Goal: Task Accomplishment & Management: Use online tool/utility

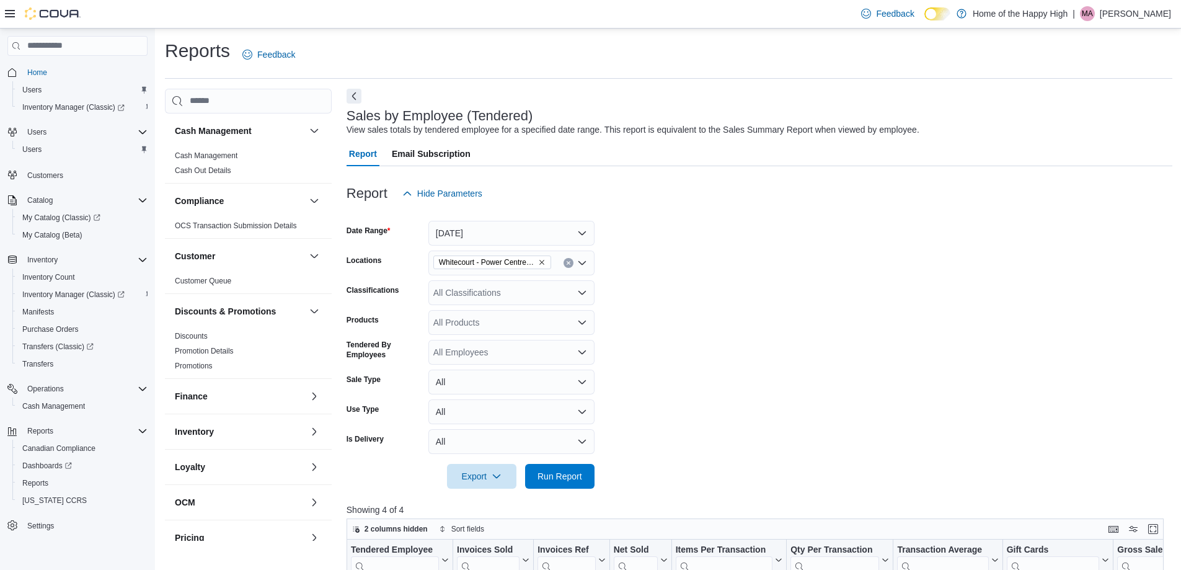
scroll to position [414, 0]
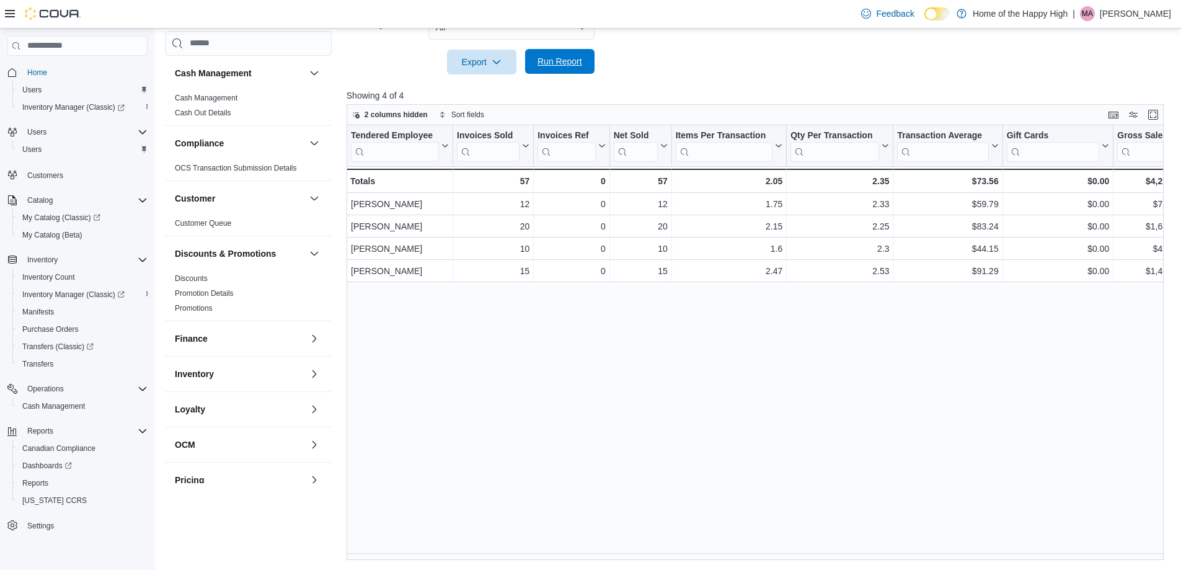
click at [533, 65] on span "Run Report" at bounding box center [560, 61] width 55 height 25
click at [568, 71] on span "Run Report" at bounding box center [560, 61] width 55 height 25
click at [1026, 402] on div "Tendered Employee Click to view column header actions Invoices Sold Click to vi…" at bounding box center [760, 342] width 826 height 435
click at [570, 61] on span "Run Report" at bounding box center [559, 61] width 45 height 12
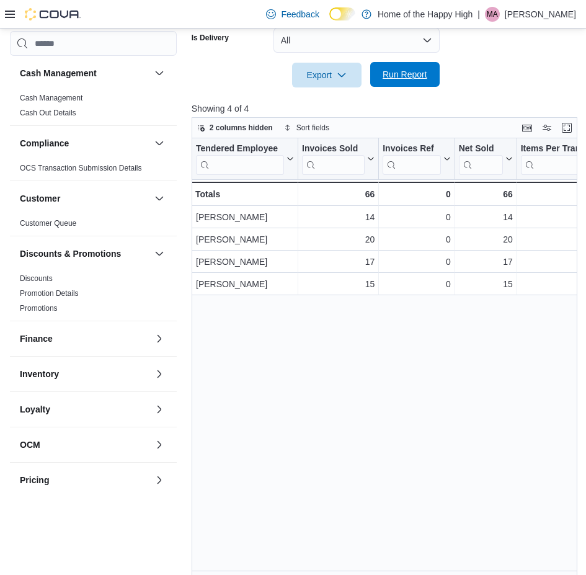
click at [407, 71] on span "Run Report" at bounding box center [404, 74] width 45 height 12
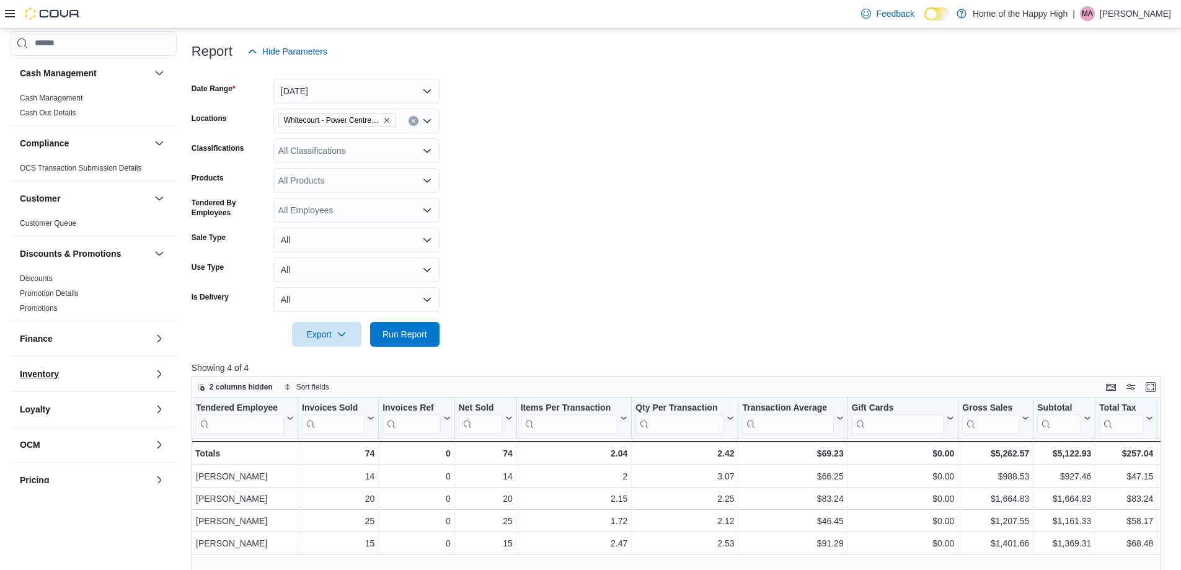
scroll to position [42, 0]
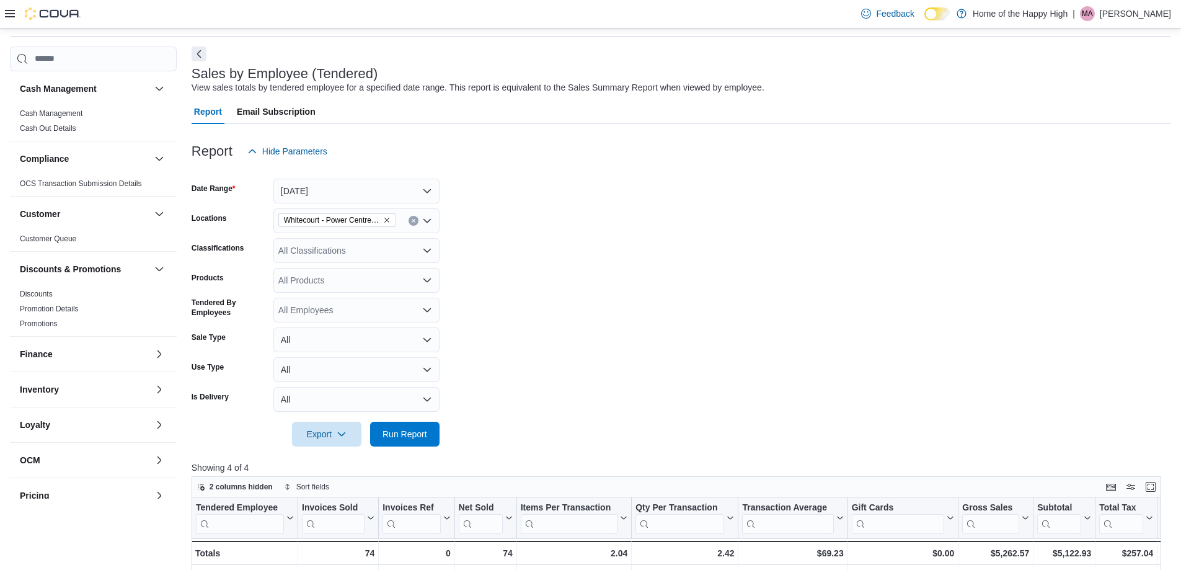
click at [9, 17] on icon at bounding box center [10, 13] width 10 height 7
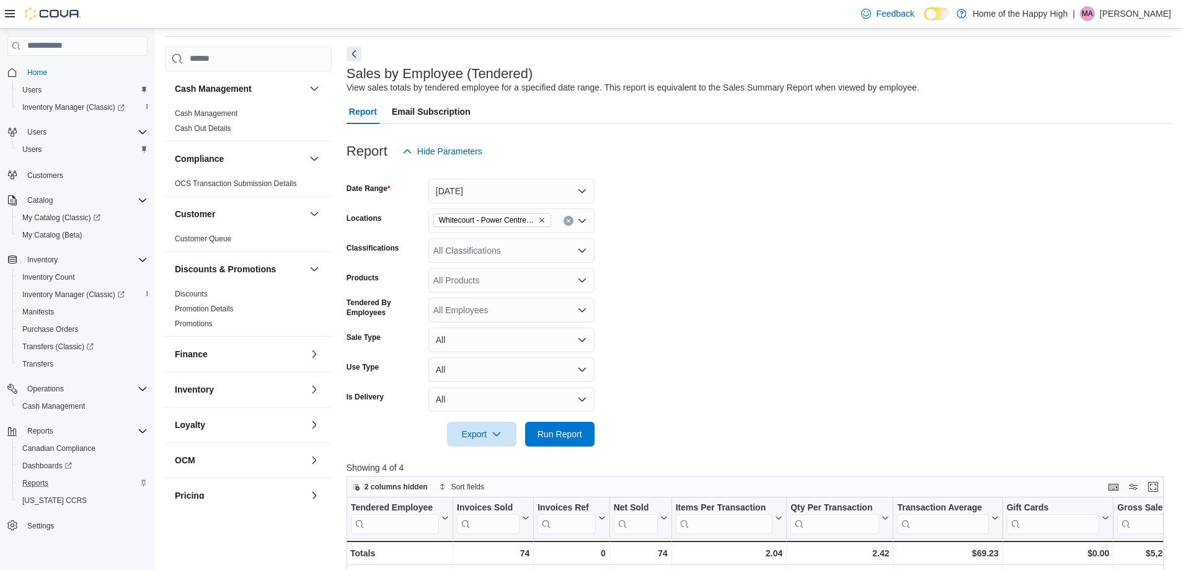
click at [53, 482] on div "Reports" at bounding box center [82, 482] width 130 height 15
click at [37, 482] on span "Reports" at bounding box center [35, 483] width 26 height 10
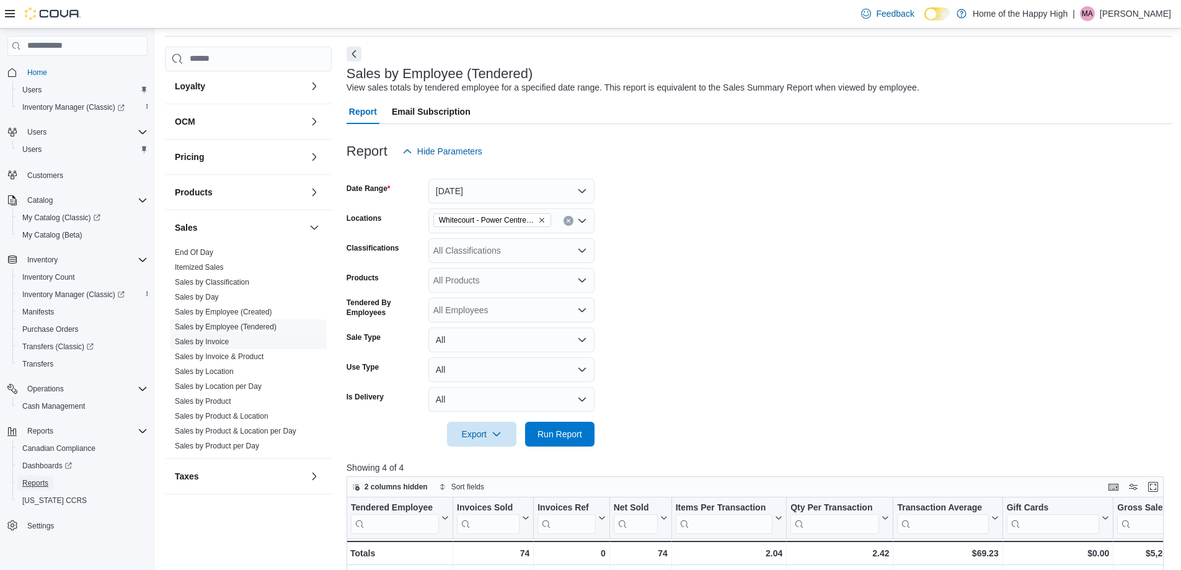
scroll to position [347, 0]
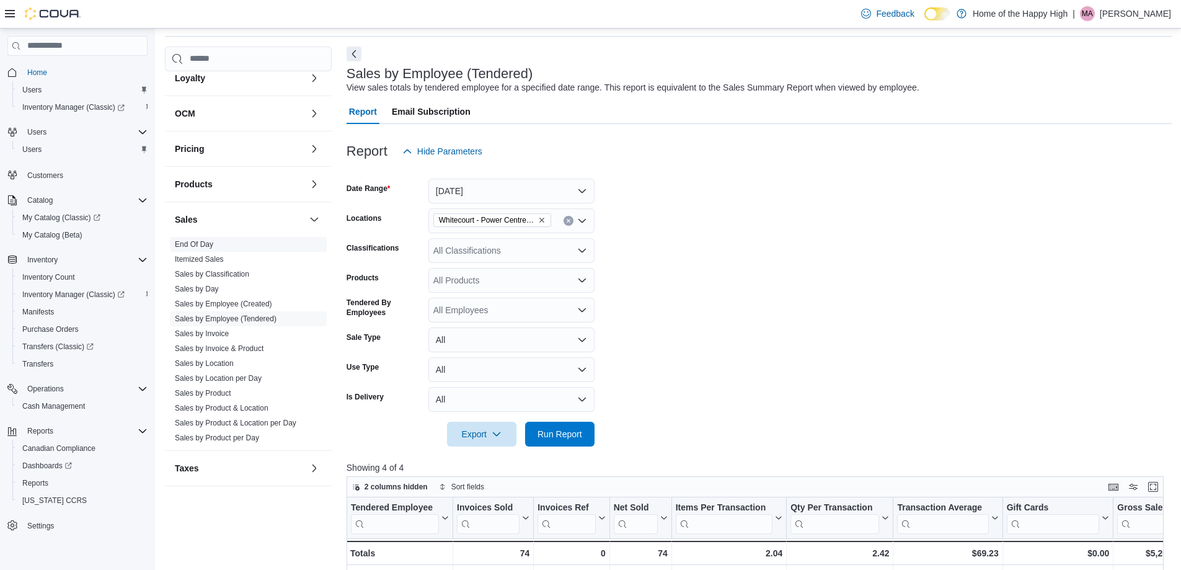
click at [199, 242] on link "End Of Day" at bounding box center [194, 244] width 38 height 9
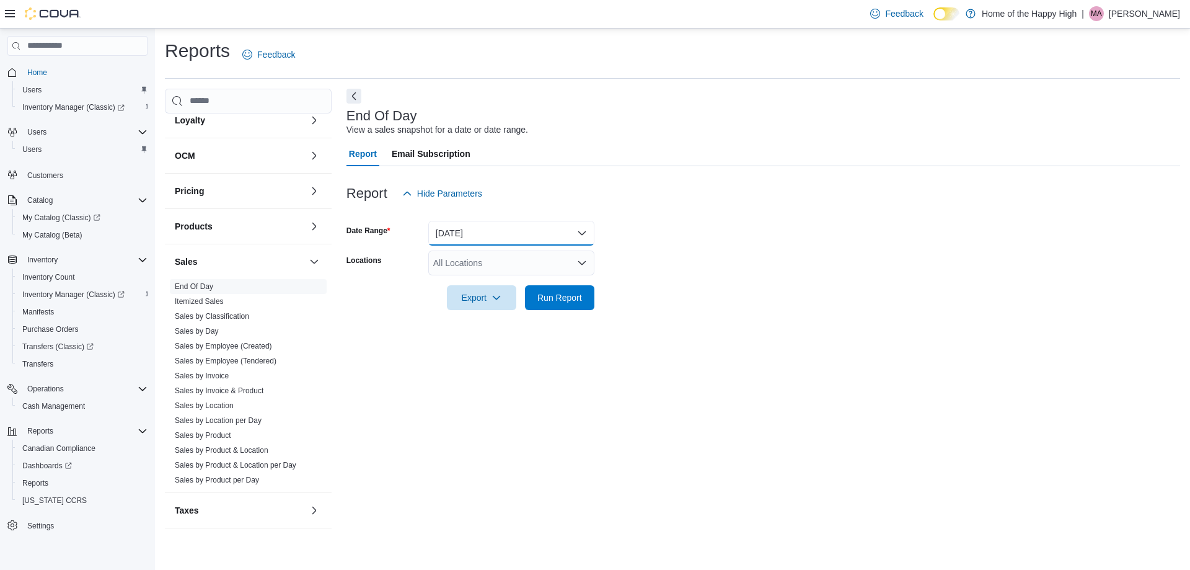
click at [485, 231] on button "[DATE]" at bounding box center [511, 233] width 166 height 25
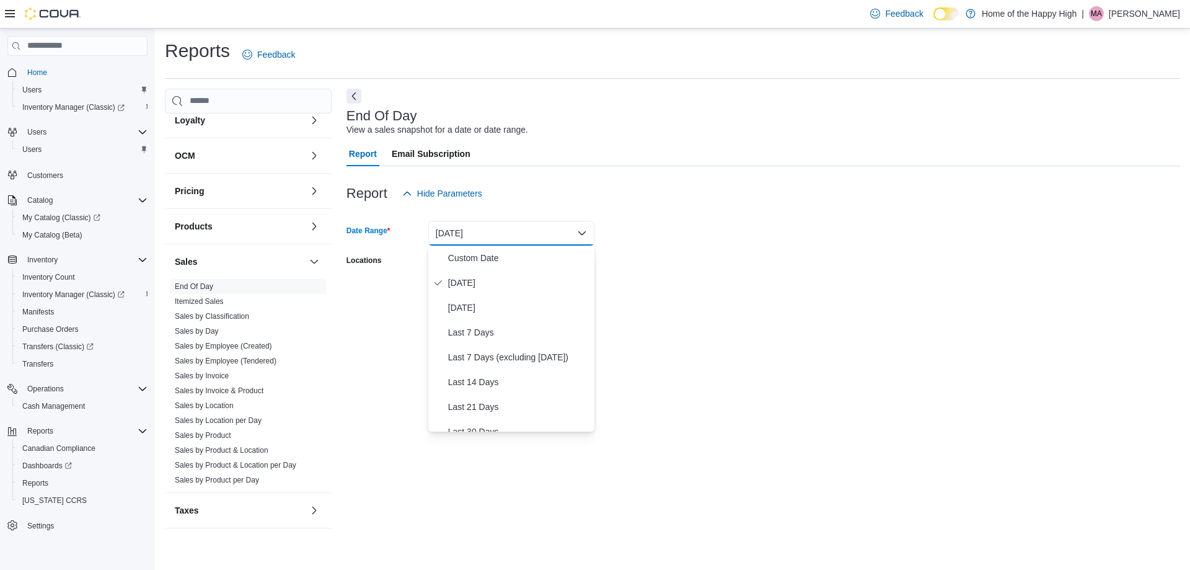
click at [485, 231] on button "[DATE]" at bounding box center [511, 233] width 166 height 25
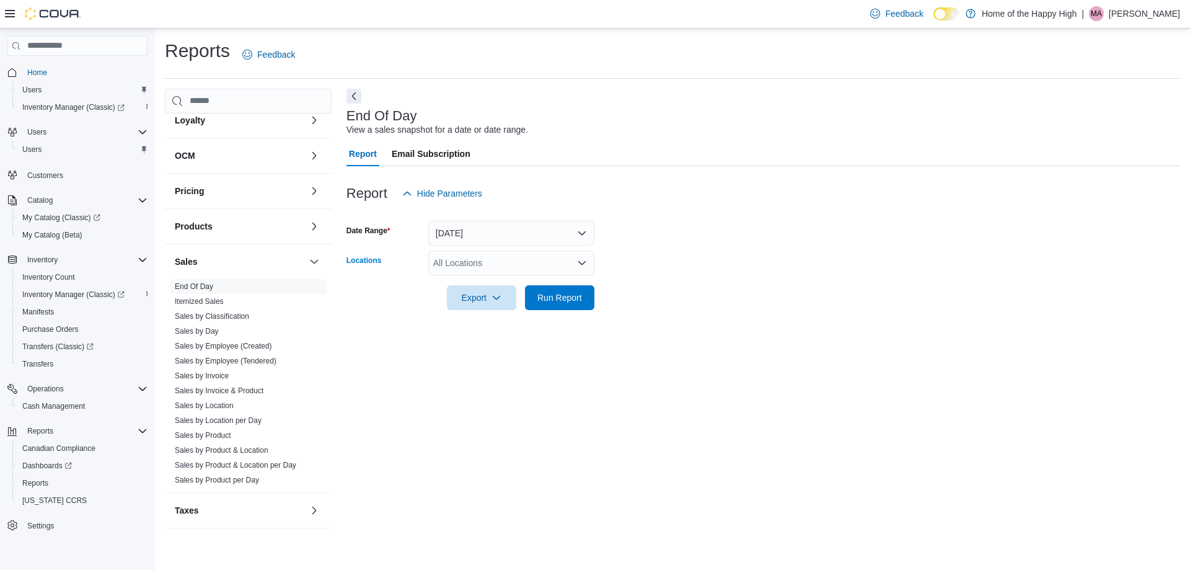
click at [485, 255] on div "All Locations" at bounding box center [511, 262] width 166 height 25
type input "**"
click at [526, 283] on span "Whitecourt - Power Centre - Fire & Flower" at bounding box center [561, 284] width 162 height 12
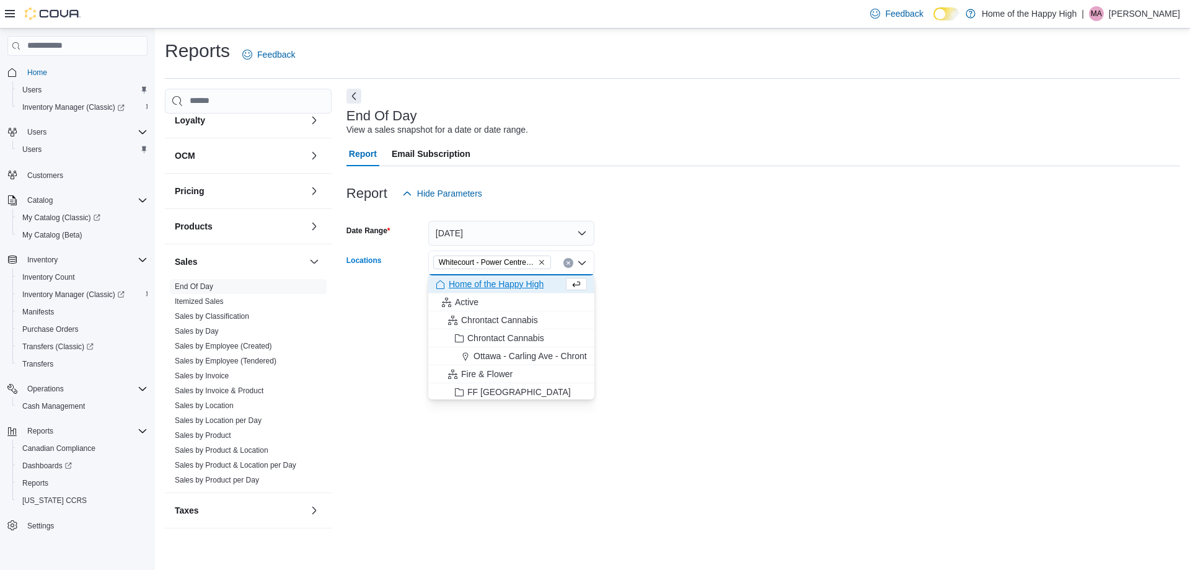
click at [697, 330] on div "End Of Day View a sales snapshot for a date or date range. Report Email Subscri…" at bounding box center [764, 315] width 834 height 452
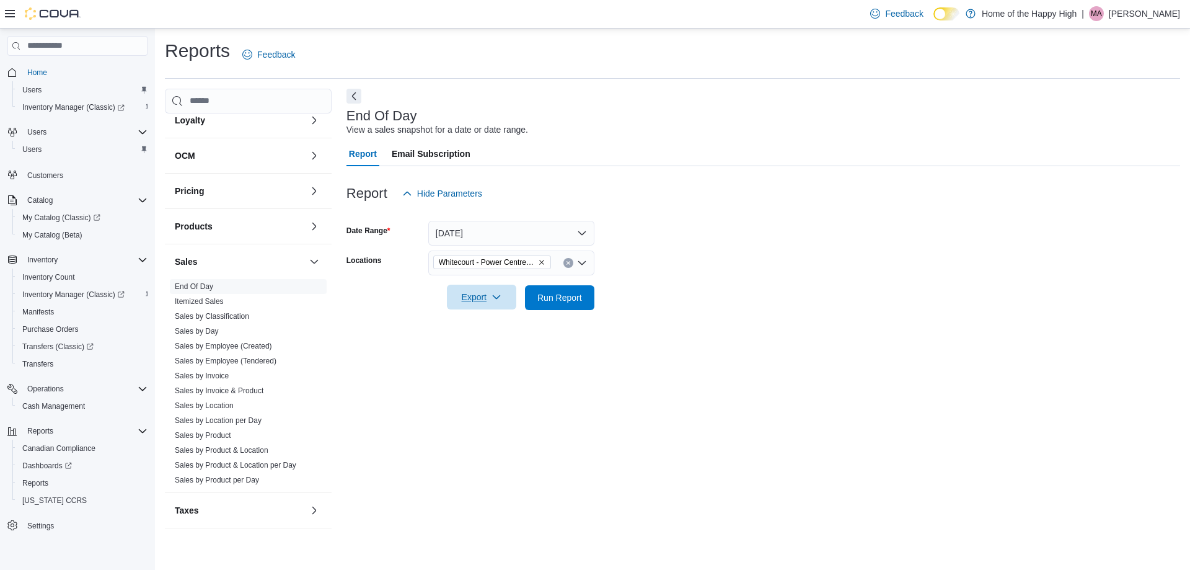
click at [478, 302] on span "Export" at bounding box center [481, 297] width 55 height 25
click at [495, 351] on span "Export to Pdf" at bounding box center [484, 347] width 56 height 10
